Goal: Navigation & Orientation: Find specific page/section

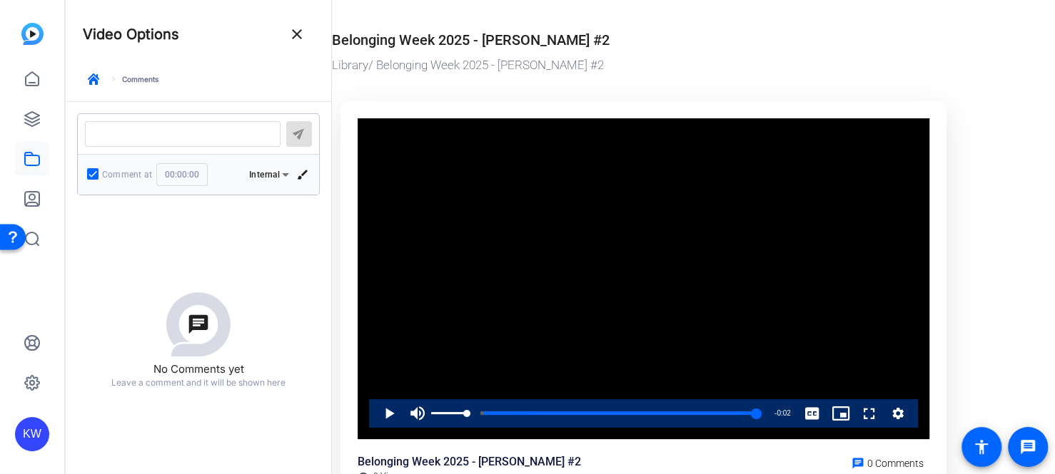
click at [373, 414] on div "Play Mute 10% Current Time 1:52 / Duration 1:54 Loaded : 100.00% 0:00 1:52 My s…" at bounding box center [643, 414] width 549 height 29
drag, startPoint x: 477, startPoint y: 412, endPoint x: 469, endPoint y: 412, distance: 7.9
click at [477, 412] on div "1:52" at bounding box center [597, 414] width 317 height 4
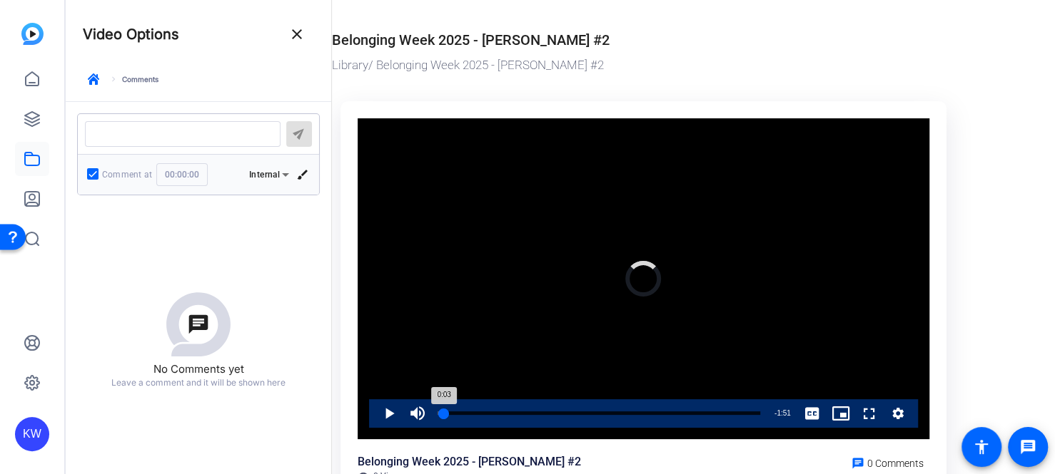
click at [444, 412] on div "0:03" at bounding box center [441, 414] width 5 height 4
click at [462, 412] on div "0:08" at bounding box center [462, 414] width 1 height 4
click at [473, 412] on div "Loaded : 0.00% 0:10 0:08 My story of belonging and unlocking hidden potential (…" at bounding box center [599, 414] width 335 height 29
click at [375, 410] on span "Video Player" at bounding box center [375, 414] width 0 height 29
drag, startPoint x: 382, startPoint y: 412, endPoint x: 387, endPoint y: 377, distance: 34.5
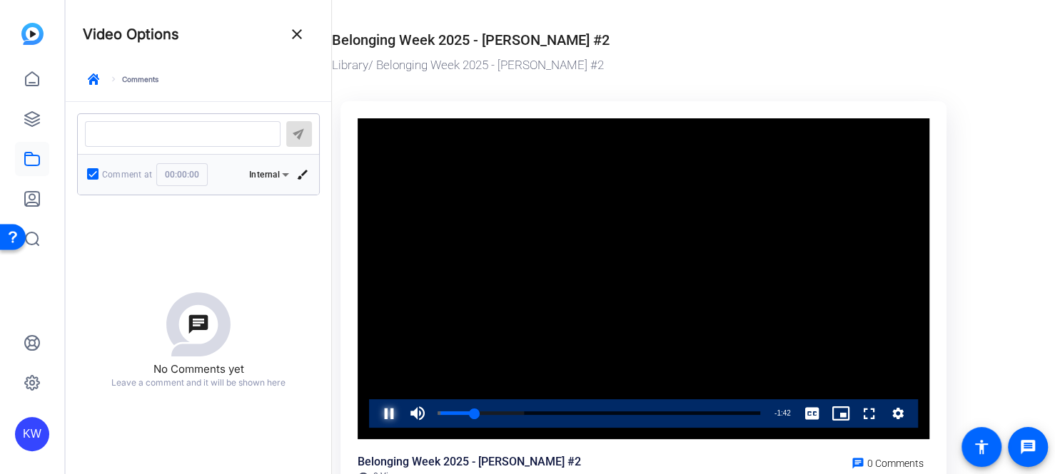
click at [375, 413] on span "Video Player" at bounding box center [375, 414] width 0 height 29
click at [38, 113] on icon at bounding box center [32, 119] width 17 height 17
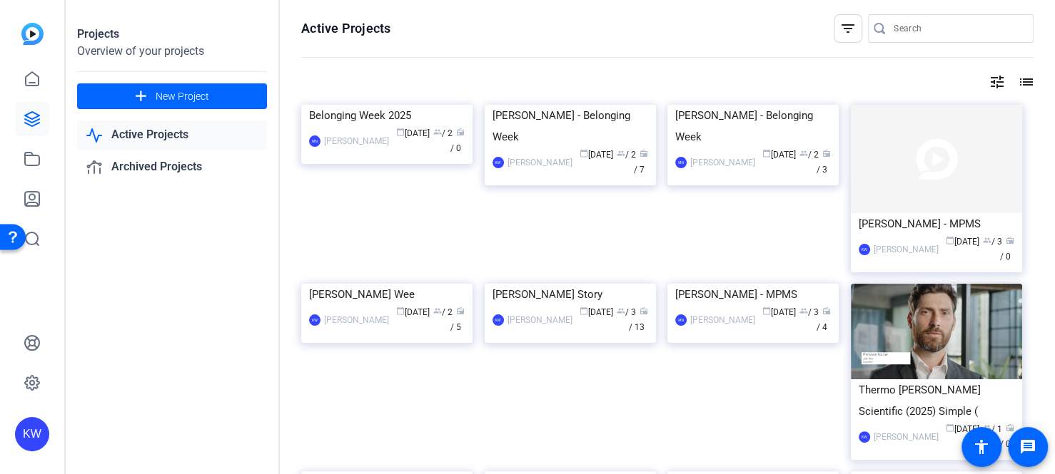
click at [403, 105] on img at bounding box center [386, 105] width 171 height 0
click at [616, 105] on img at bounding box center [569, 105] width 171 height 0
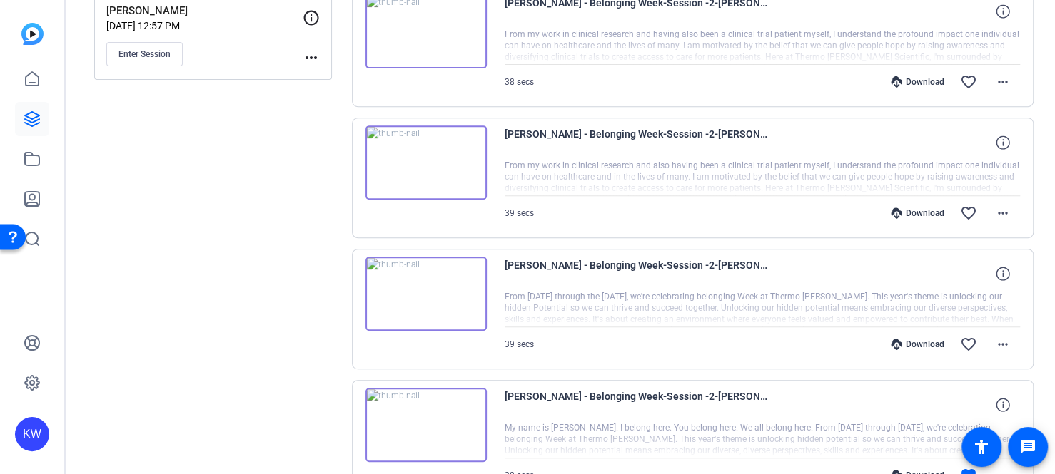
scroll to position [807, 0]
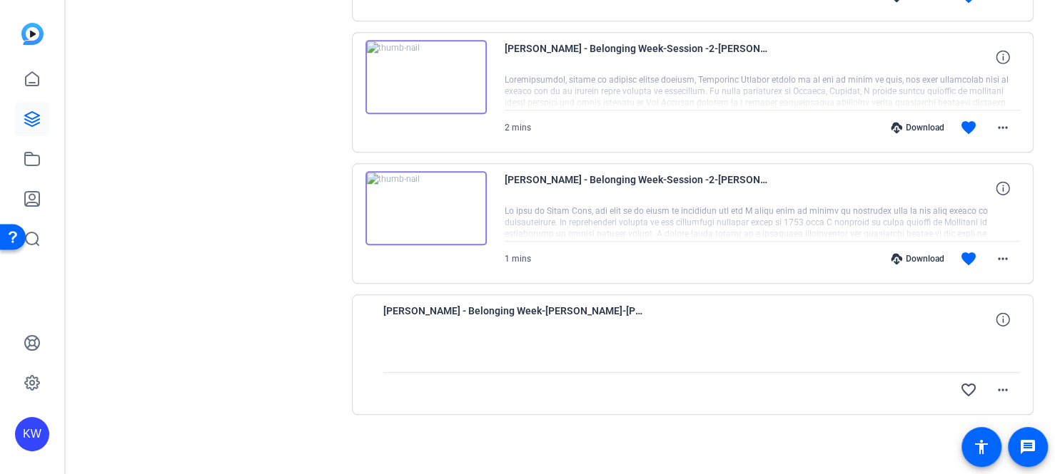
click at [469, 311] on span "[PERSON_NAME] - Belonging Week-[PERSON_NAME]-[PERSON_NAME]-Personal Script 1-20…" at bounding box center [515, 320] width 264 height 34
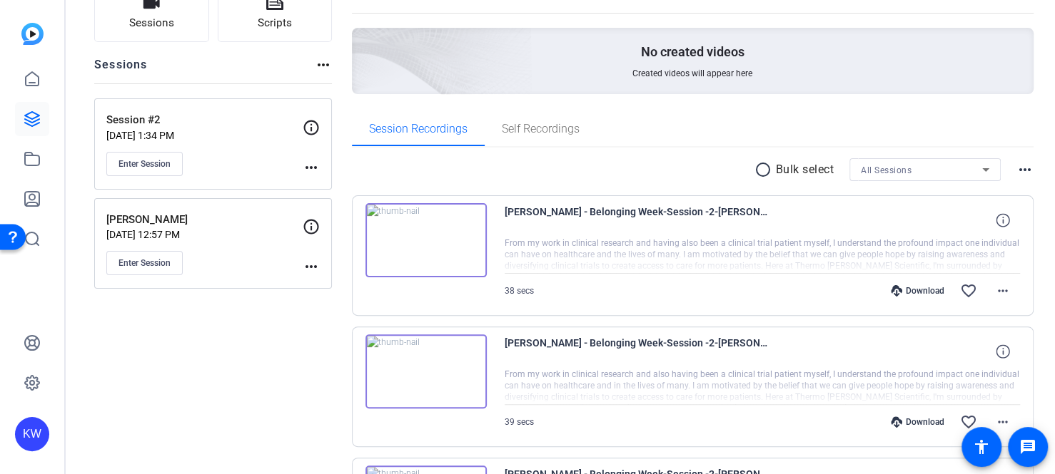
scroll to position [143, 0]
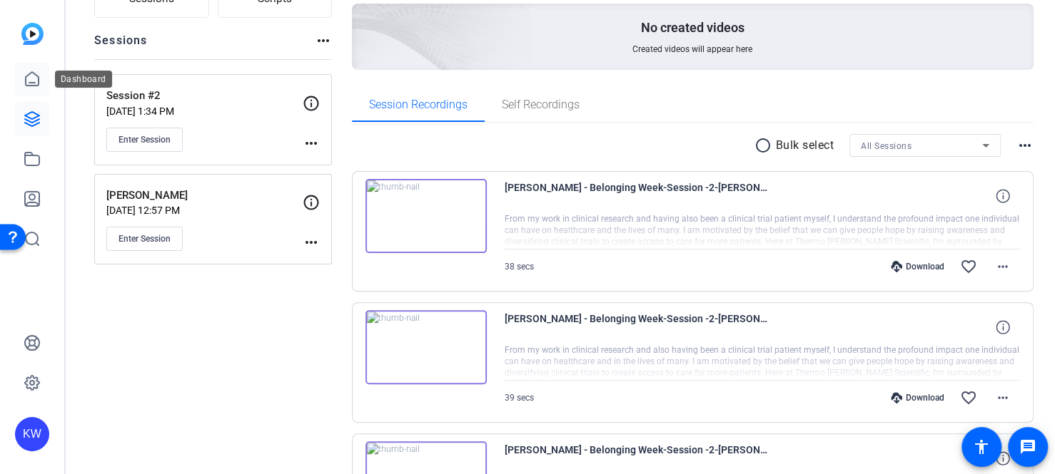
click at [39, 86] on icon at bounding box center [32, 79] width 17 height 17
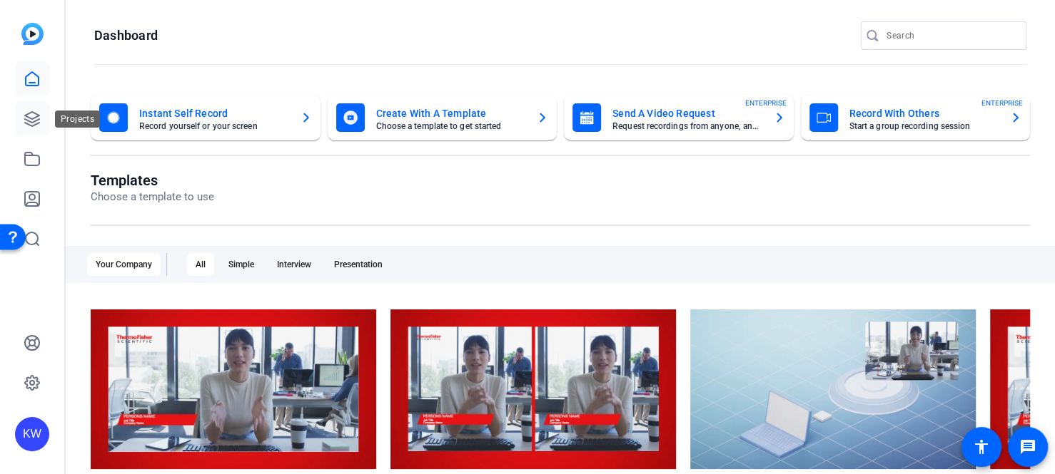
click at [31, 118] on icon at bounding box center [32, 119] width 17 height 17
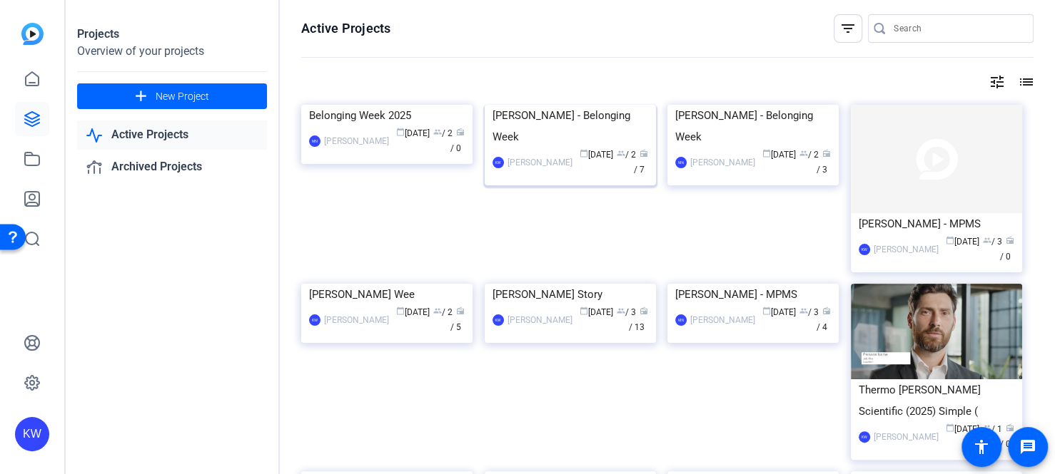
click at [579, 105] on img at bounding box center [569, 105] width 171 height 0
